Goal: Find specific page/section: Find specific page/section

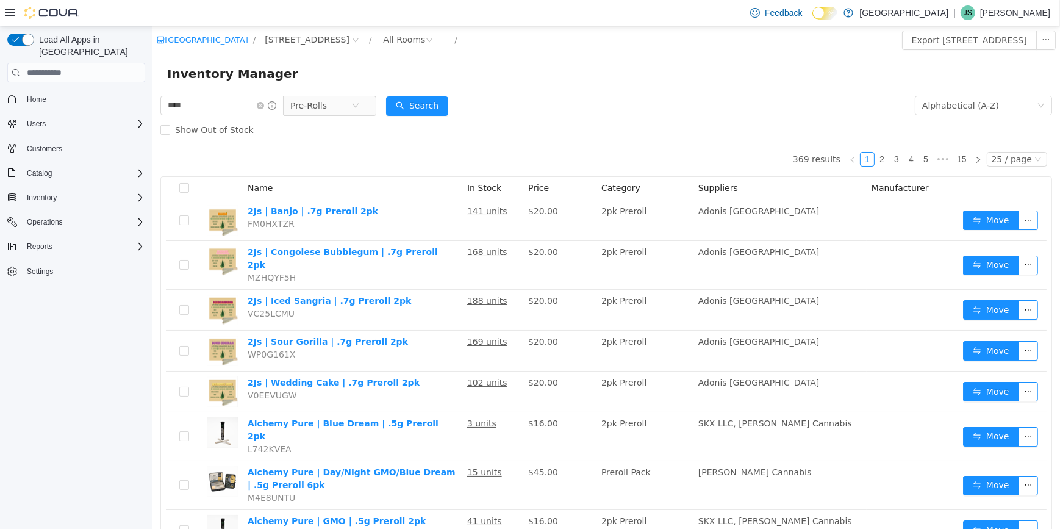
type input "****"
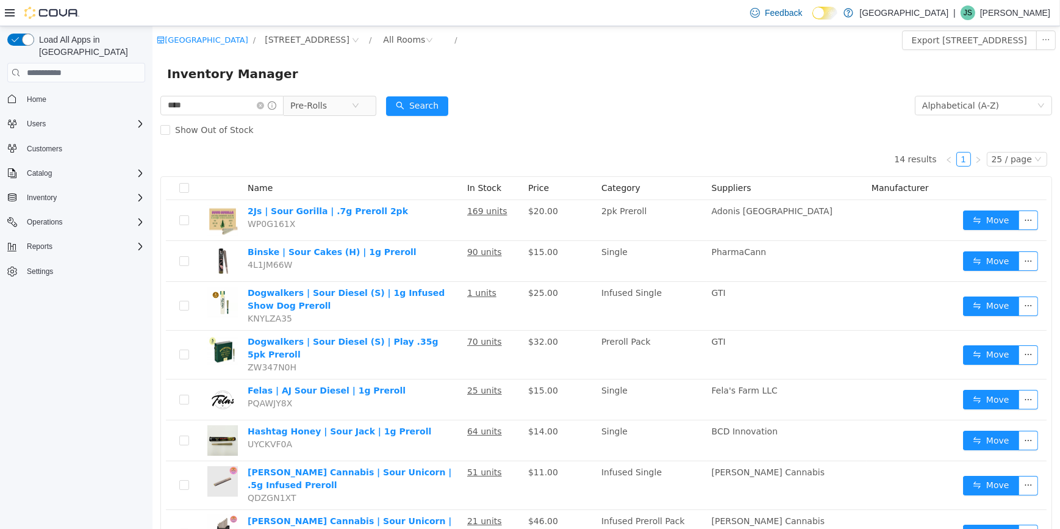
drag, startPoint x: 269, startPoint y: 107, endPoint x: 361, endPoint y: 124, distance: 93.0
click at [263, 107] on icon "icon: close-circle" at bounding box center [259, 105] width 7 height 7
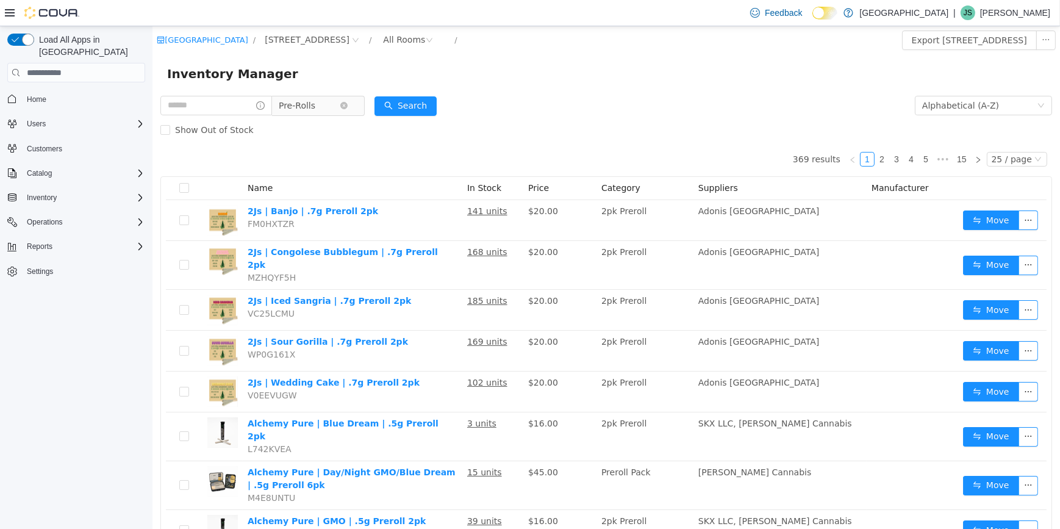
click at [354, 103] on span "Pre-Rolls" at bounding box center [313, 106] width 84 height 20
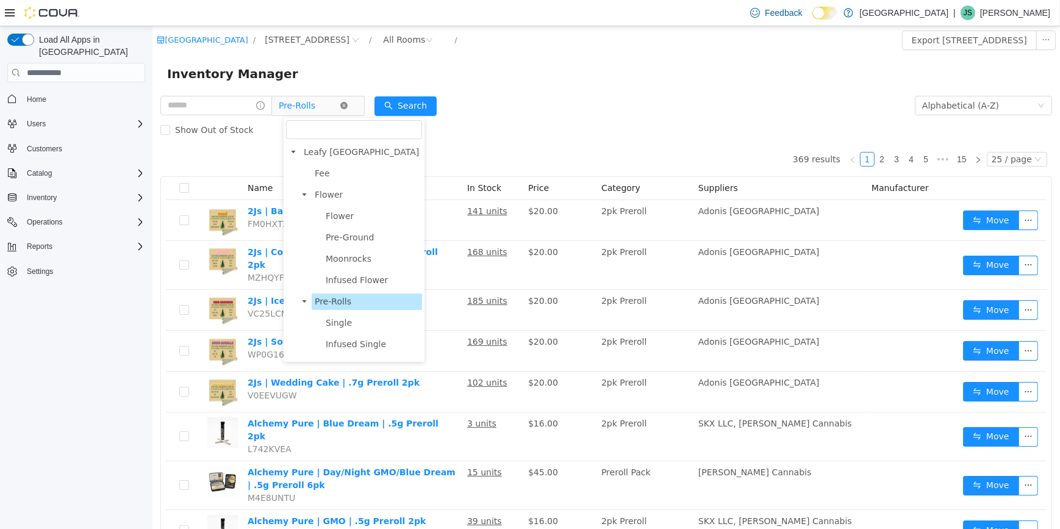
scroll to position [127, 0]
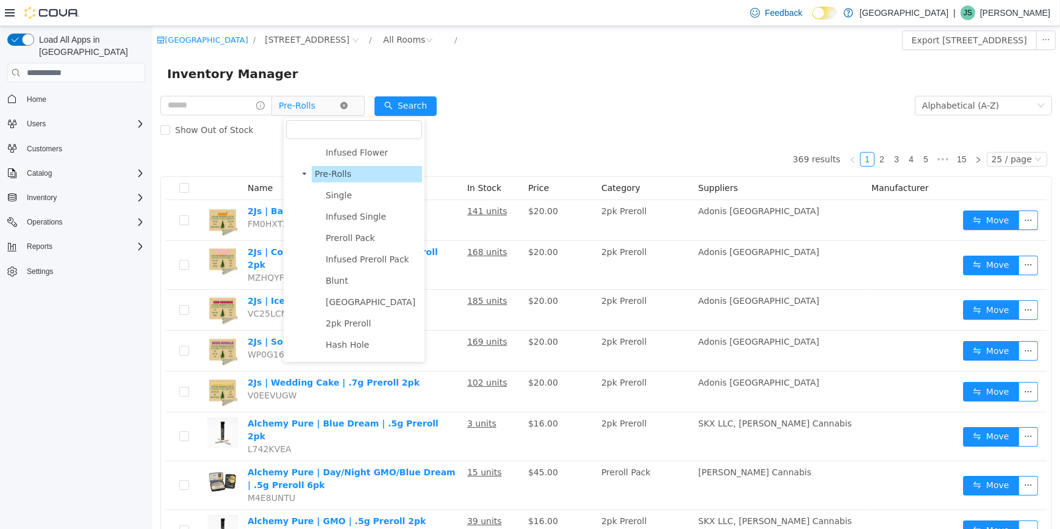
click at [347, 104] on icon "icon: close-circle" at bounding box center [343, 105] width 7 height 7
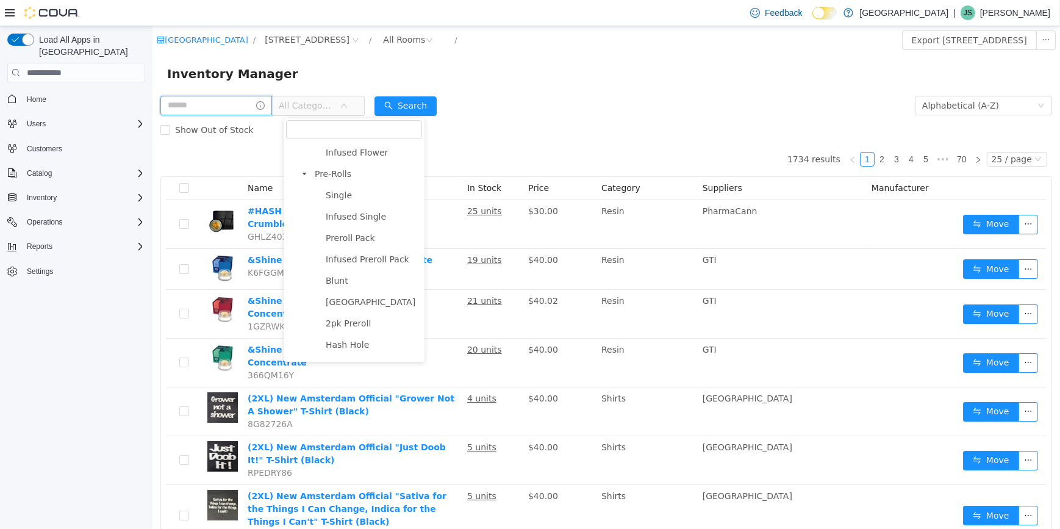
click at [237, 101] on input "text" at bounding box center [216, 106] width 112 height 20
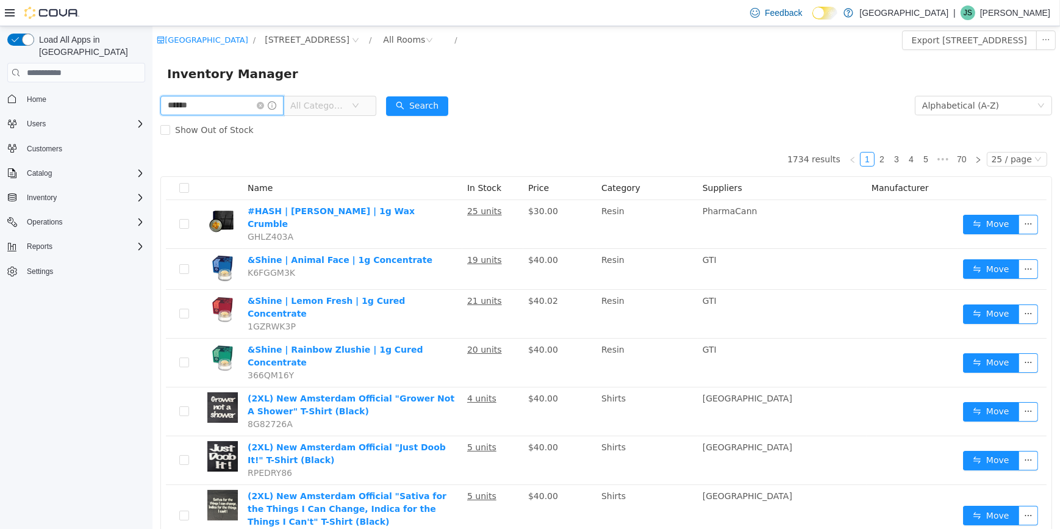
type input "******"
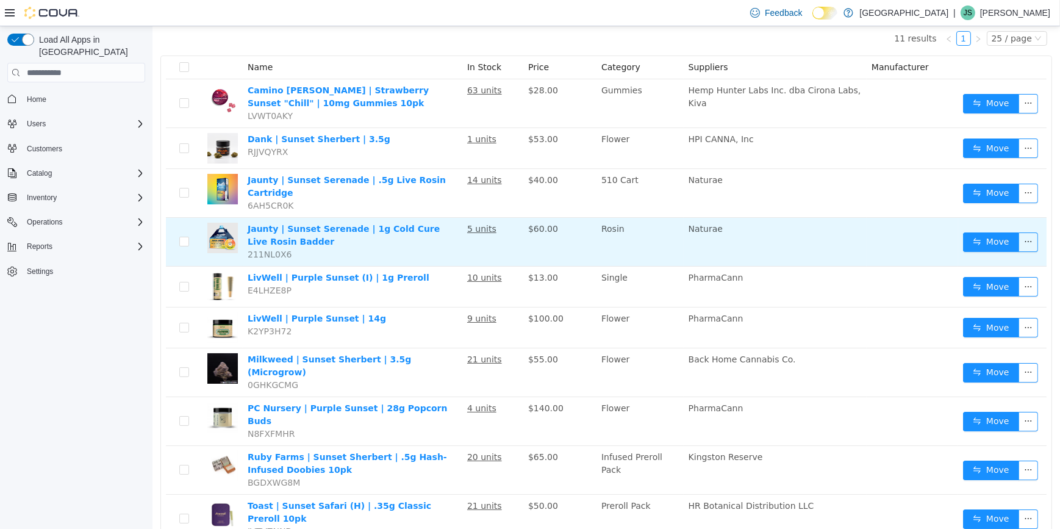
scroll to position [13, 0]
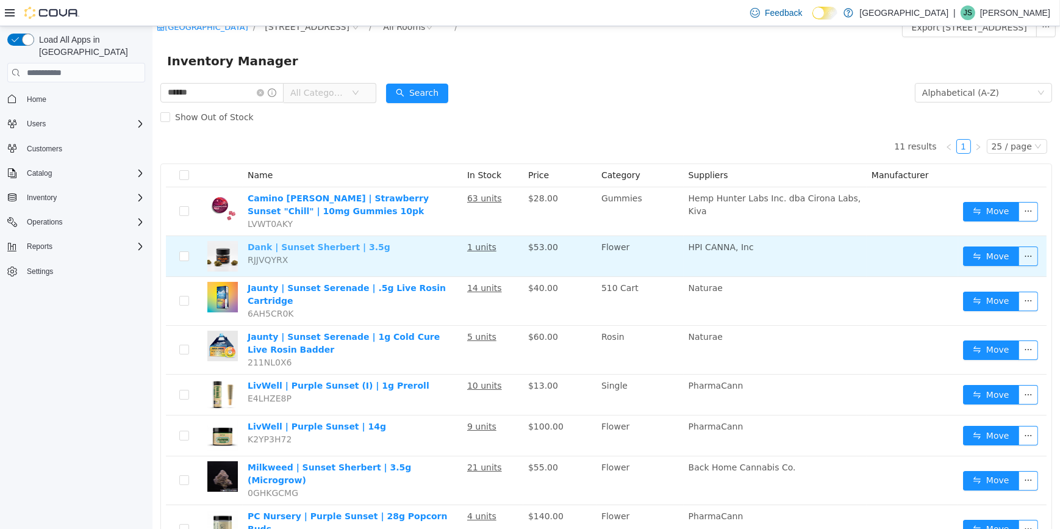
click at [324, 246] on link "Dank | Sunset Sherbert | 3.5g" at bounding box center [318, 247] width 143 height 10
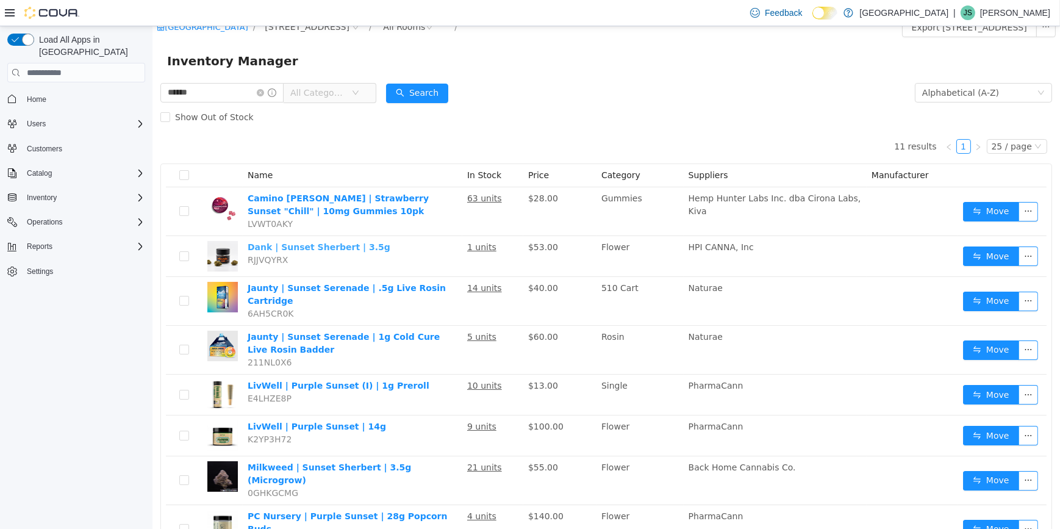
click at [247, 242] on link "Dank | Sunset Sherbert | 3.5g" at bounding box center [318, 247] width 143 height 10
click at [263, 92] on icon "icon: close-circle" at bounding box center [259, 92] width 7 height 7
